Goal: Navigation & Orientation: Go to known website

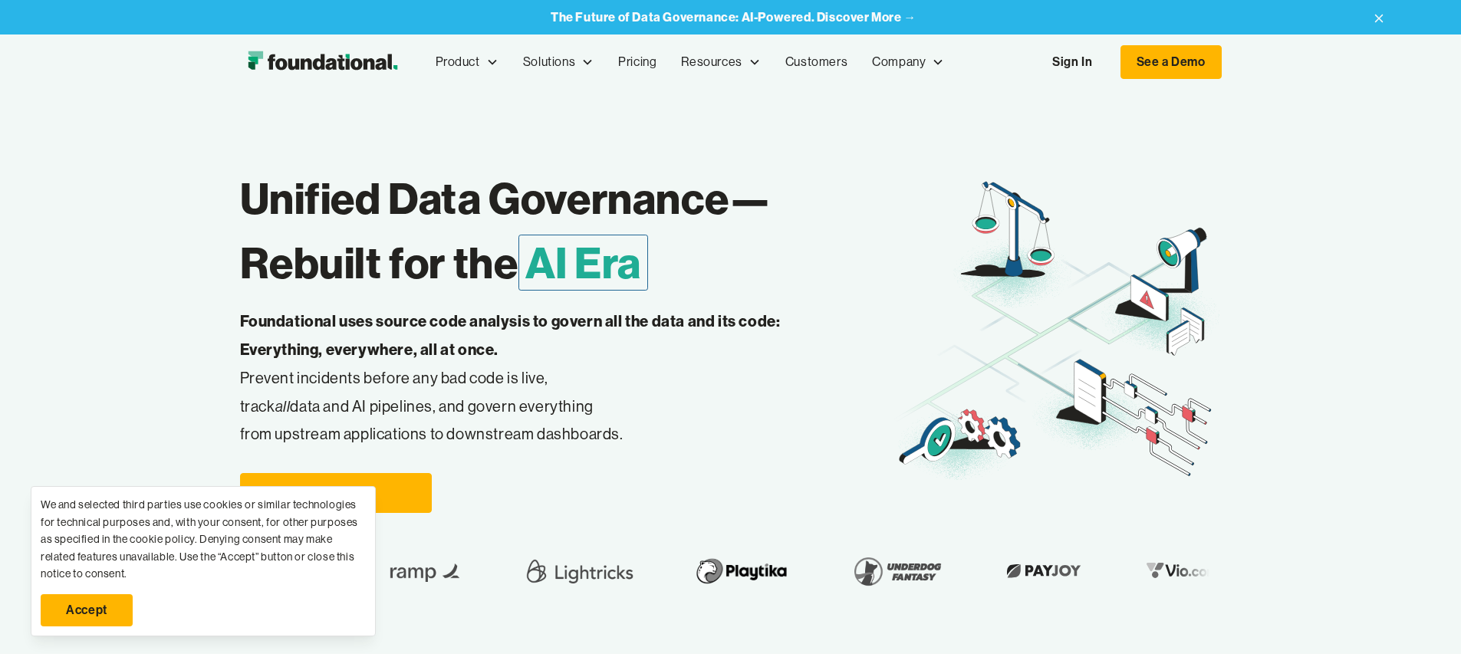
click at [1108, 62] on link "Sign In" at bounding box center [1072, 62] width 71 height 32
click at [87, 611] on link "Accept" at bounding box center [87, 611] width 92 height 32
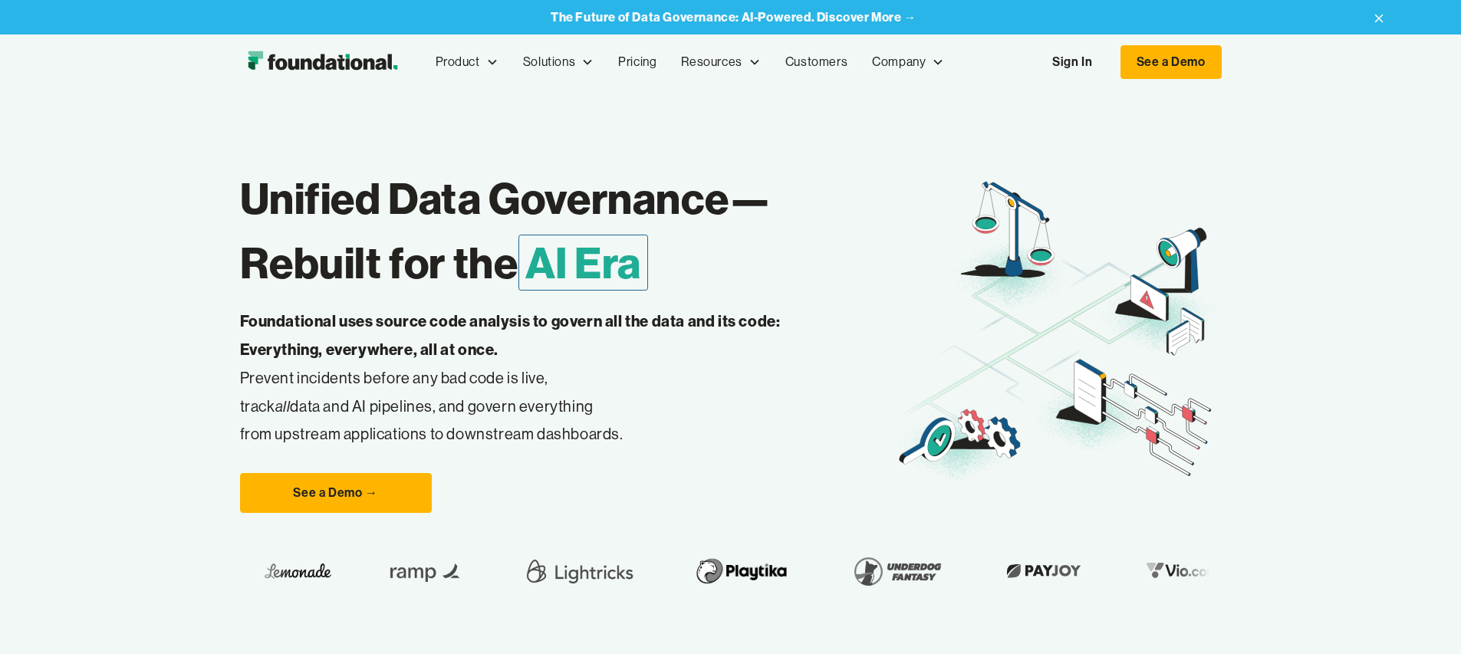
click at [1108, 62] on link "Sign In" at bounding box center [1072, 62] width 71 height 32
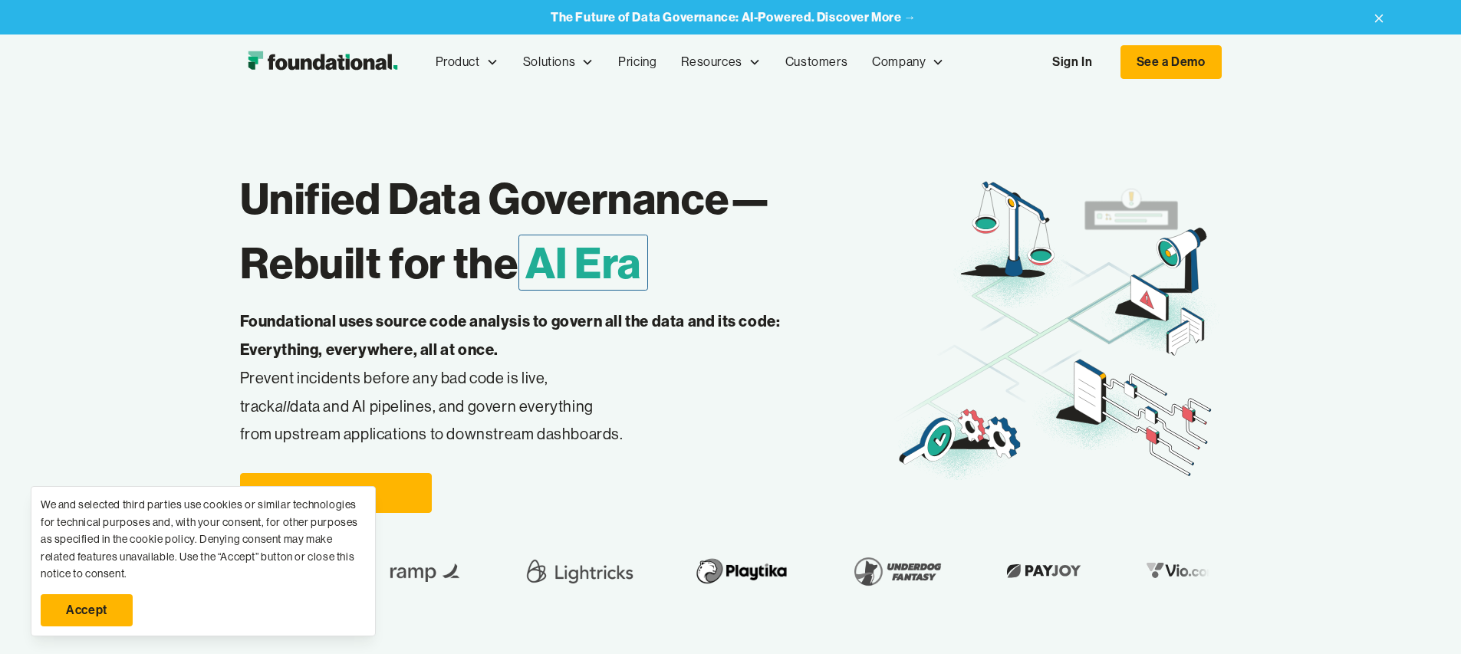
click at [87, 611] on link "Accept" at bounding box center [87, 611] width 92 height 32
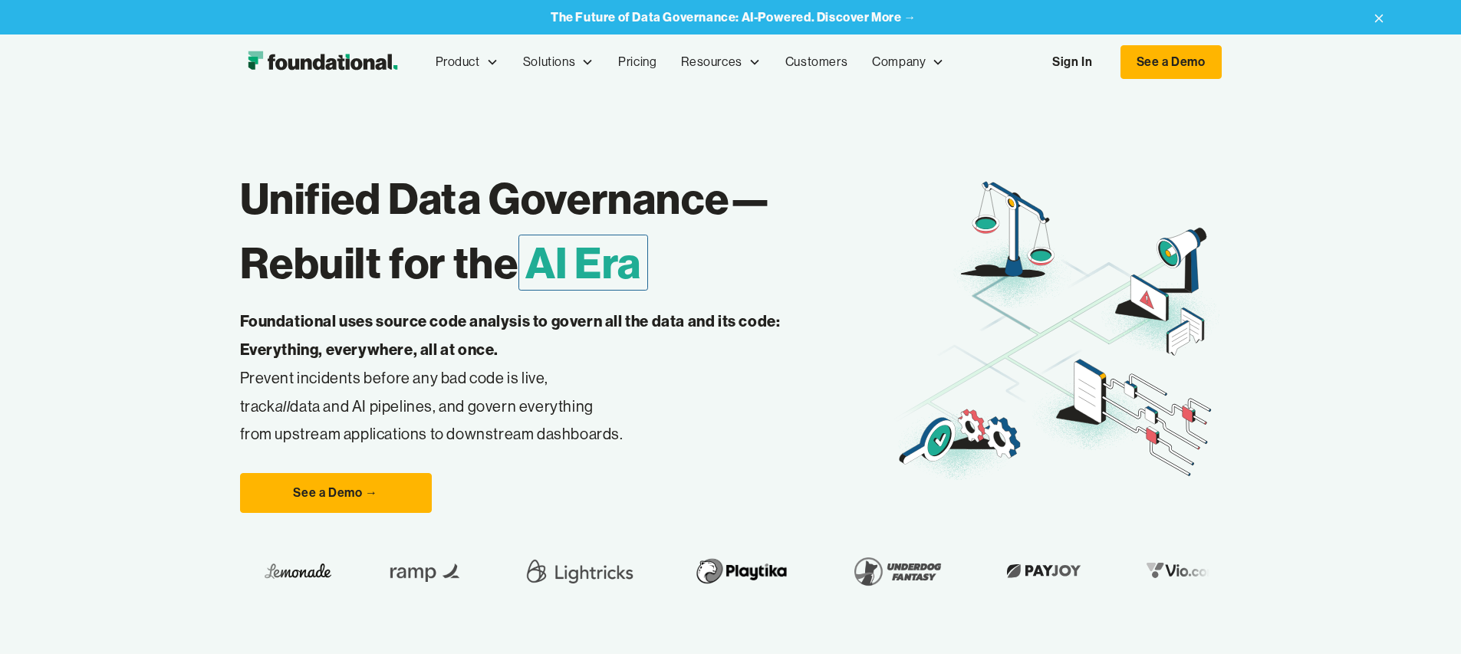
click at [1108, 62] on link "Sign In" at bounding box center [1072, 62] width 71 height 32
